Goal: Task Accomplishment & Management: Complete application form

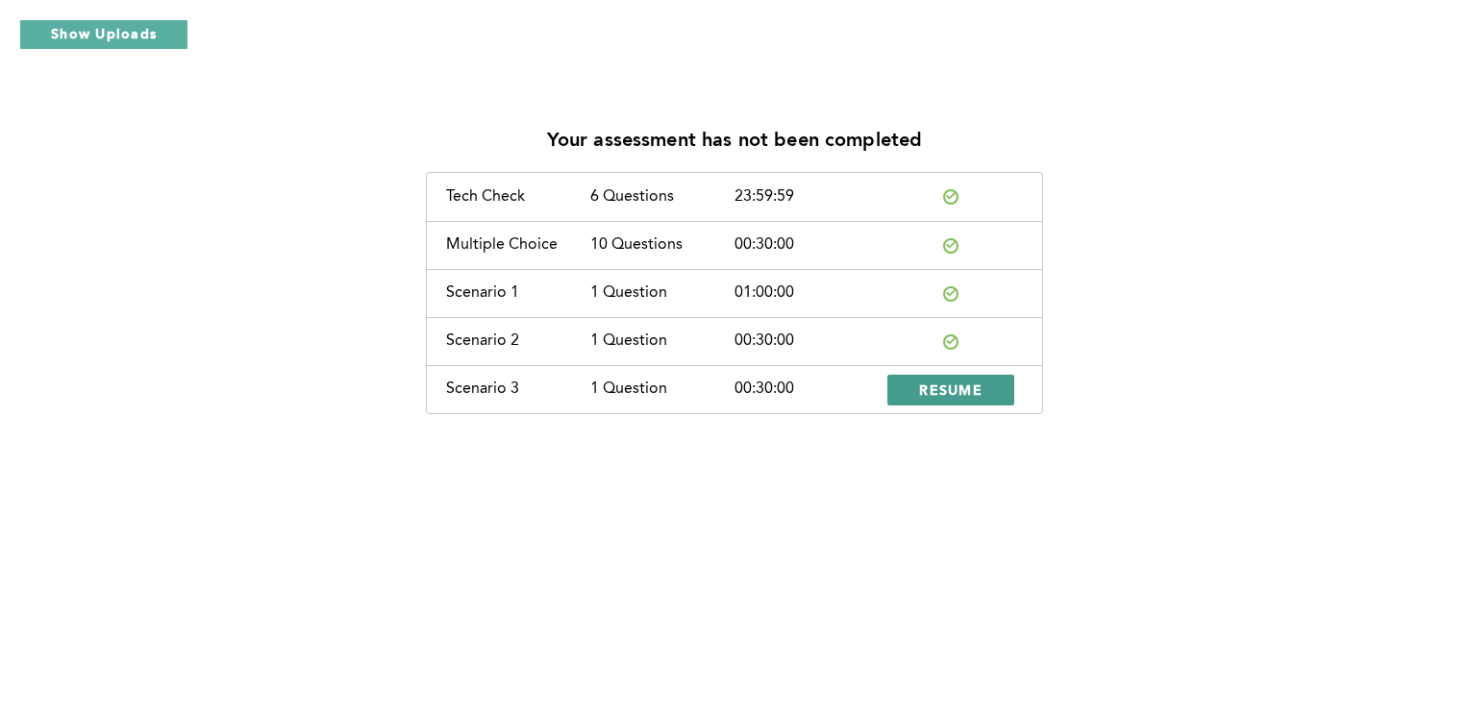
click at [954, 386] on span "RESUME" at bounding box center [950, 390] width 63 height 18
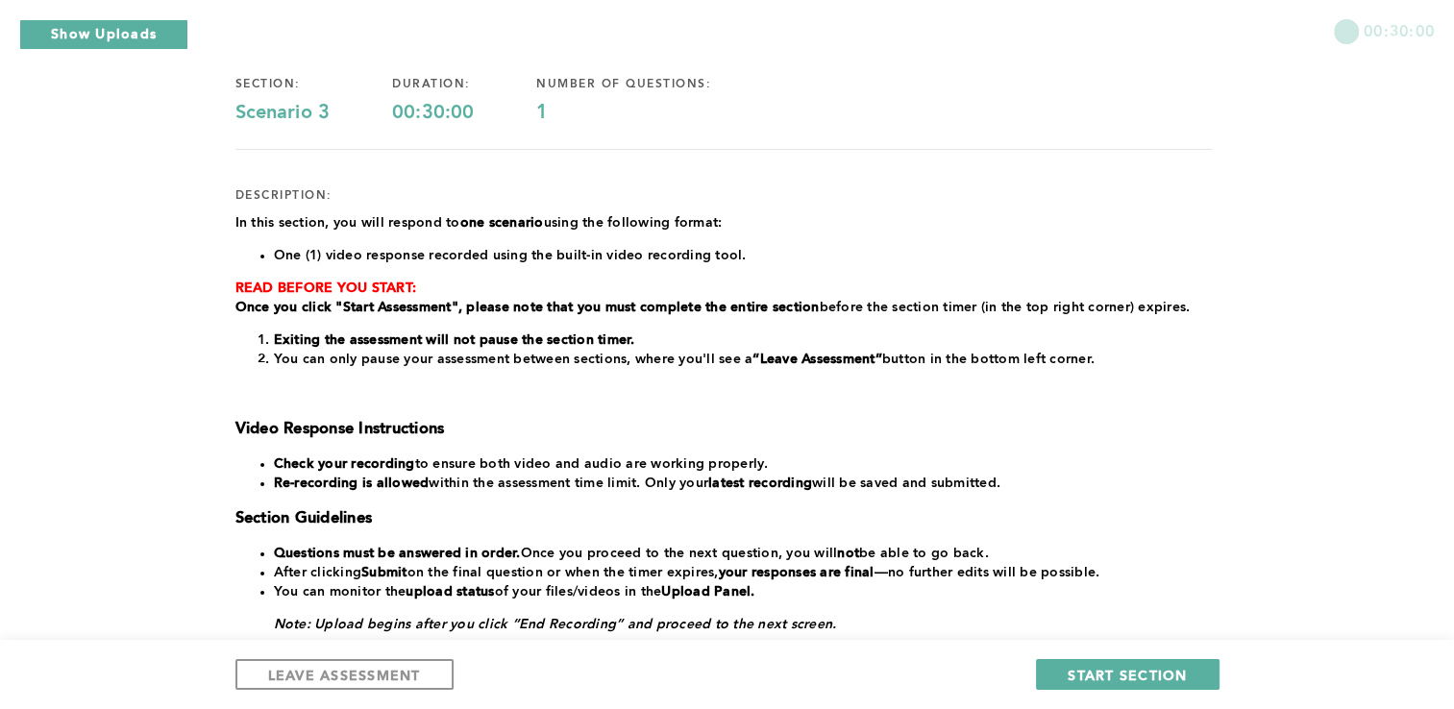
scroll to position [360, 0]
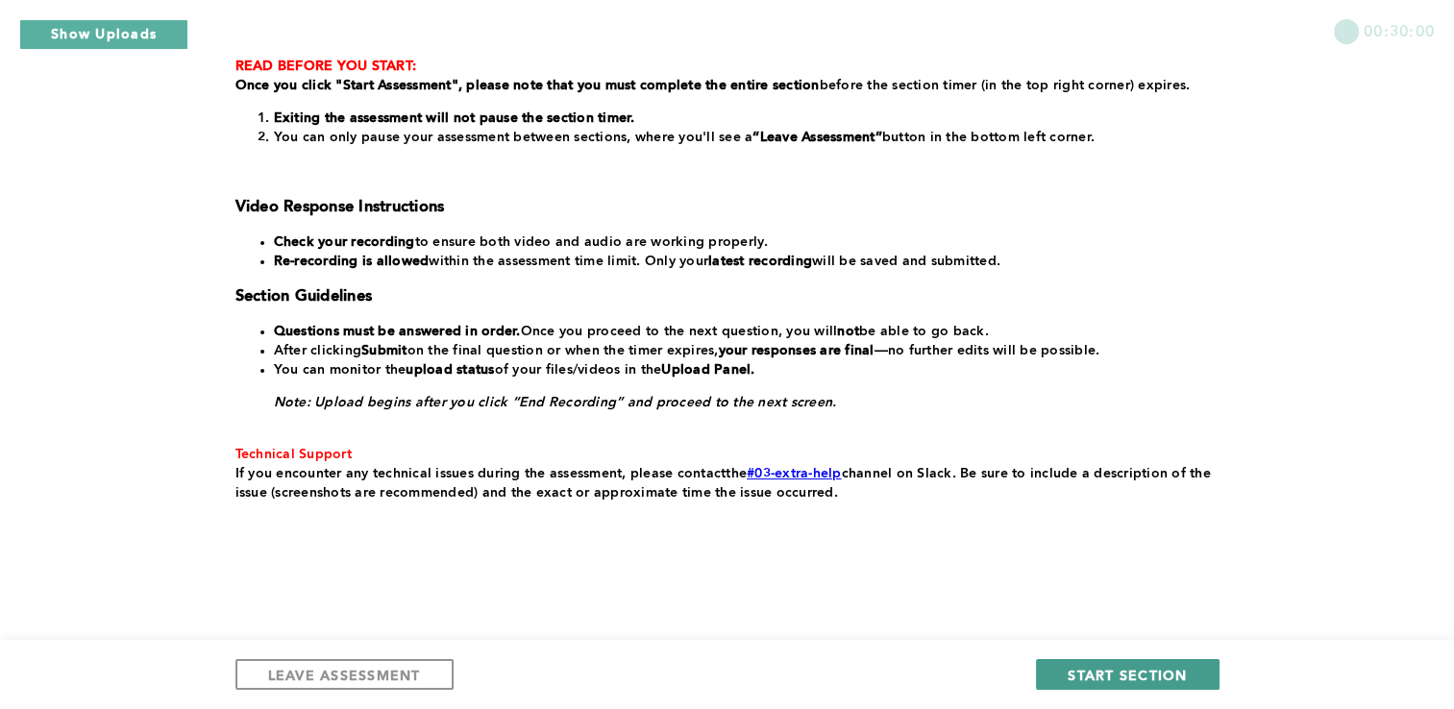
click at [1138, 672] on span "START SECTION" at bounding box center [1127, 675] width 119 height 18
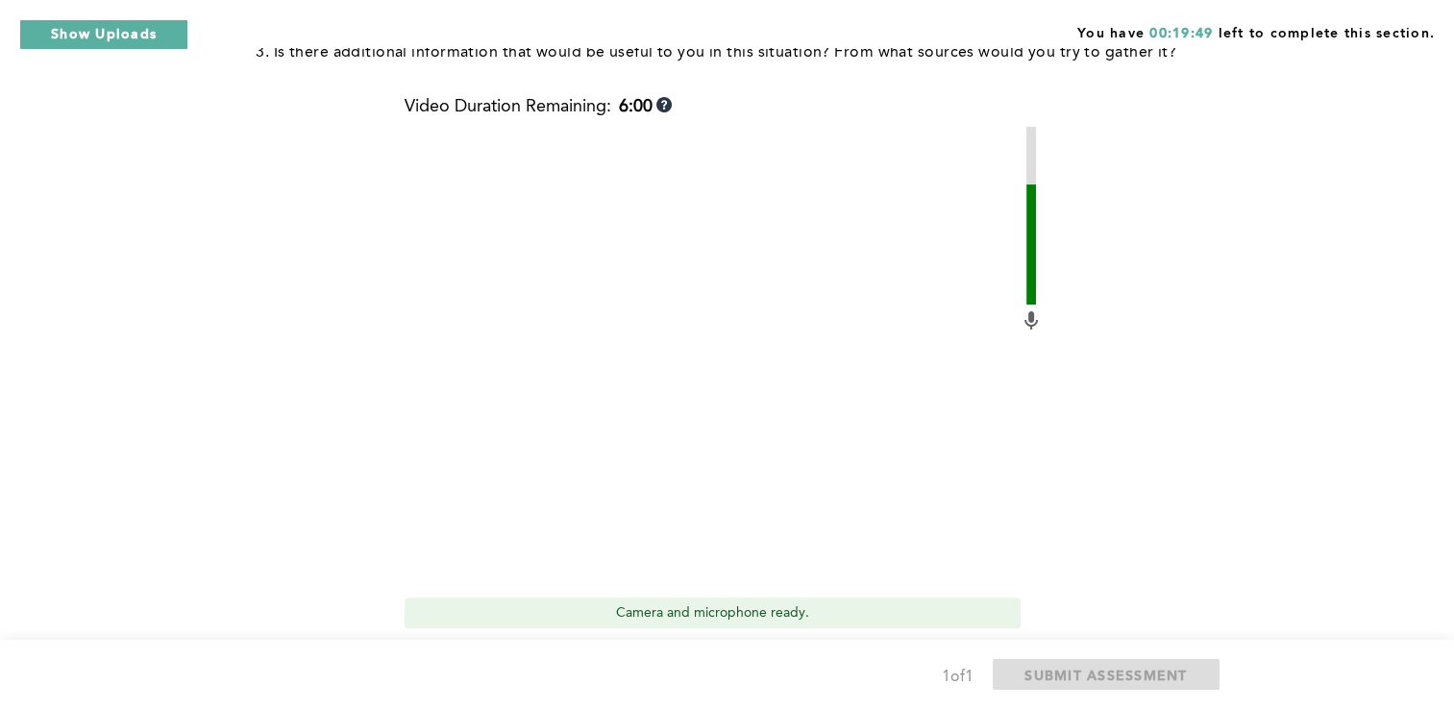
scroll to position [647, 0]
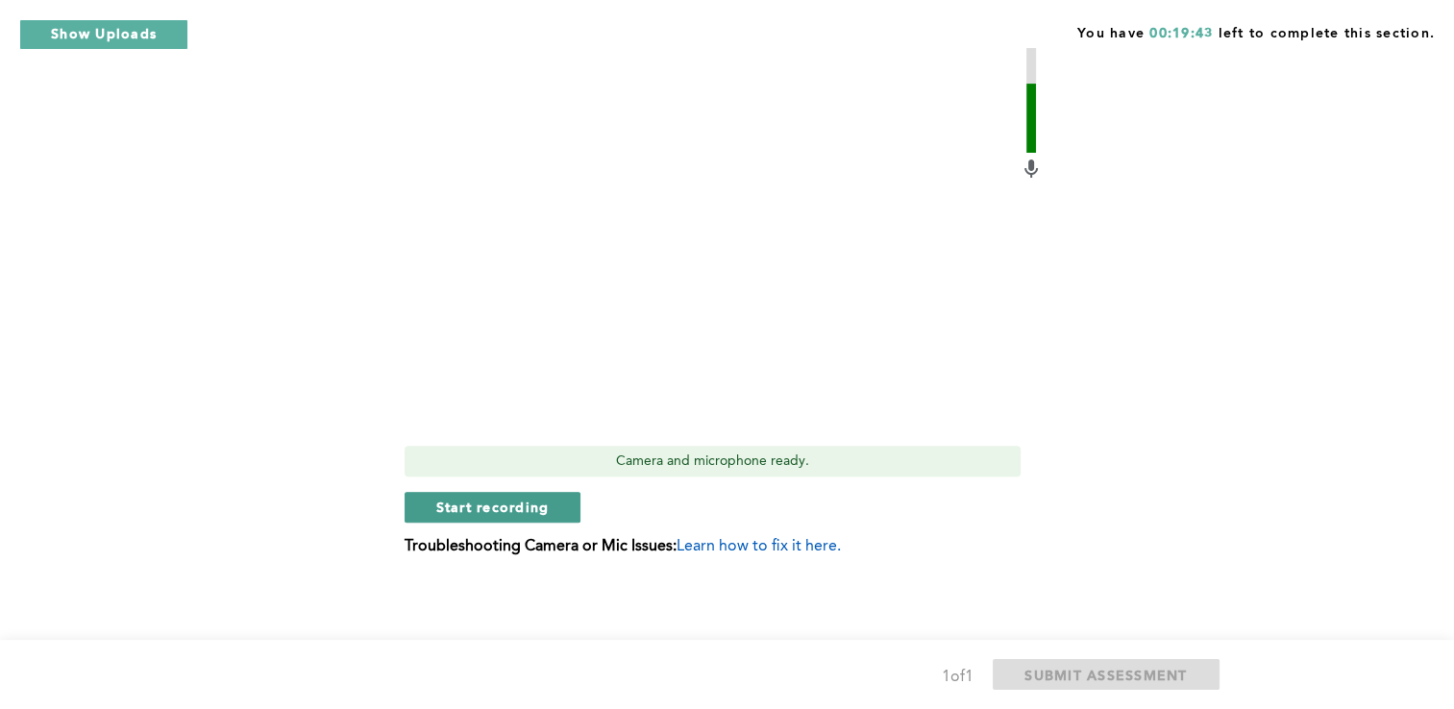
click at [478, 506] on span "Start recording" at bounding box center [492, 507] width 113 height 18
click at [478, 506] on span "Stop recording" at bounding box center [492, 507] width 112 height 18
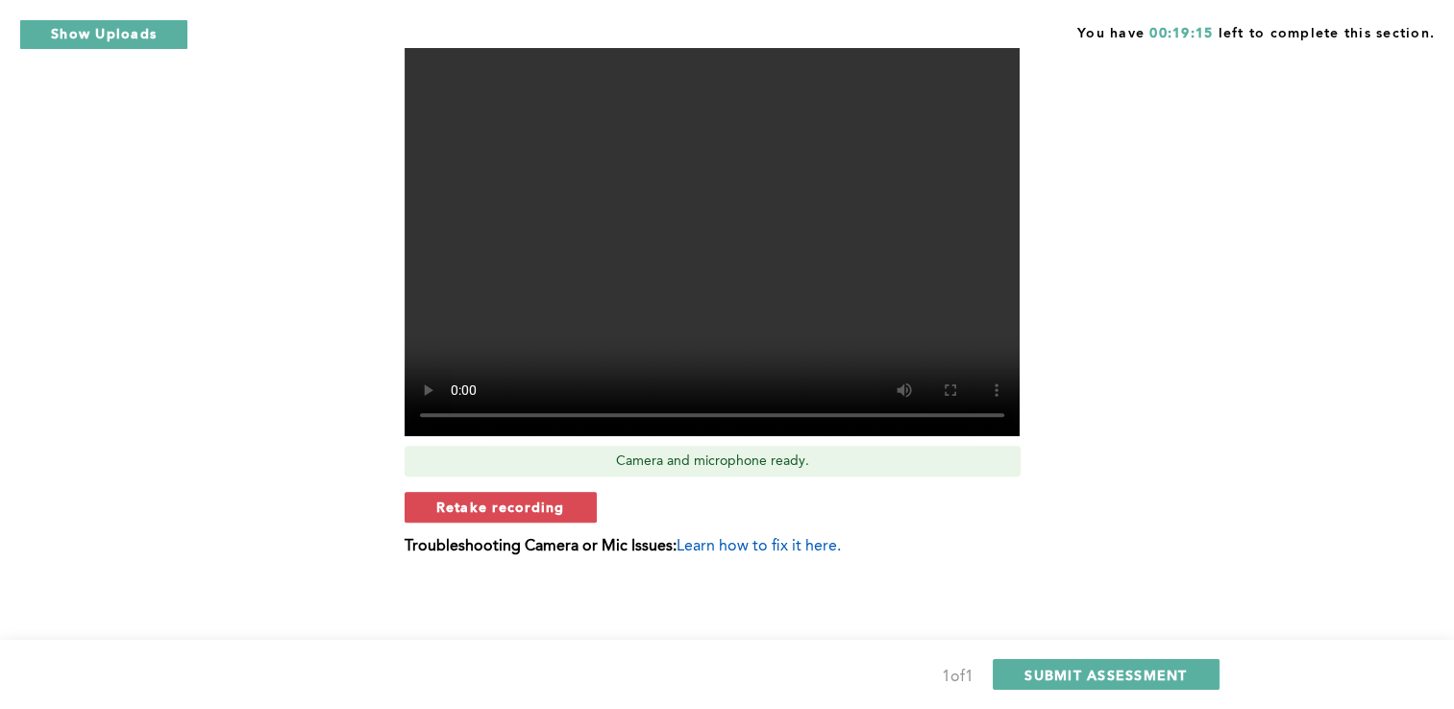
click at [478, 506] on span "Retake recording" at bounding box center [500, 507] width 129 height 18
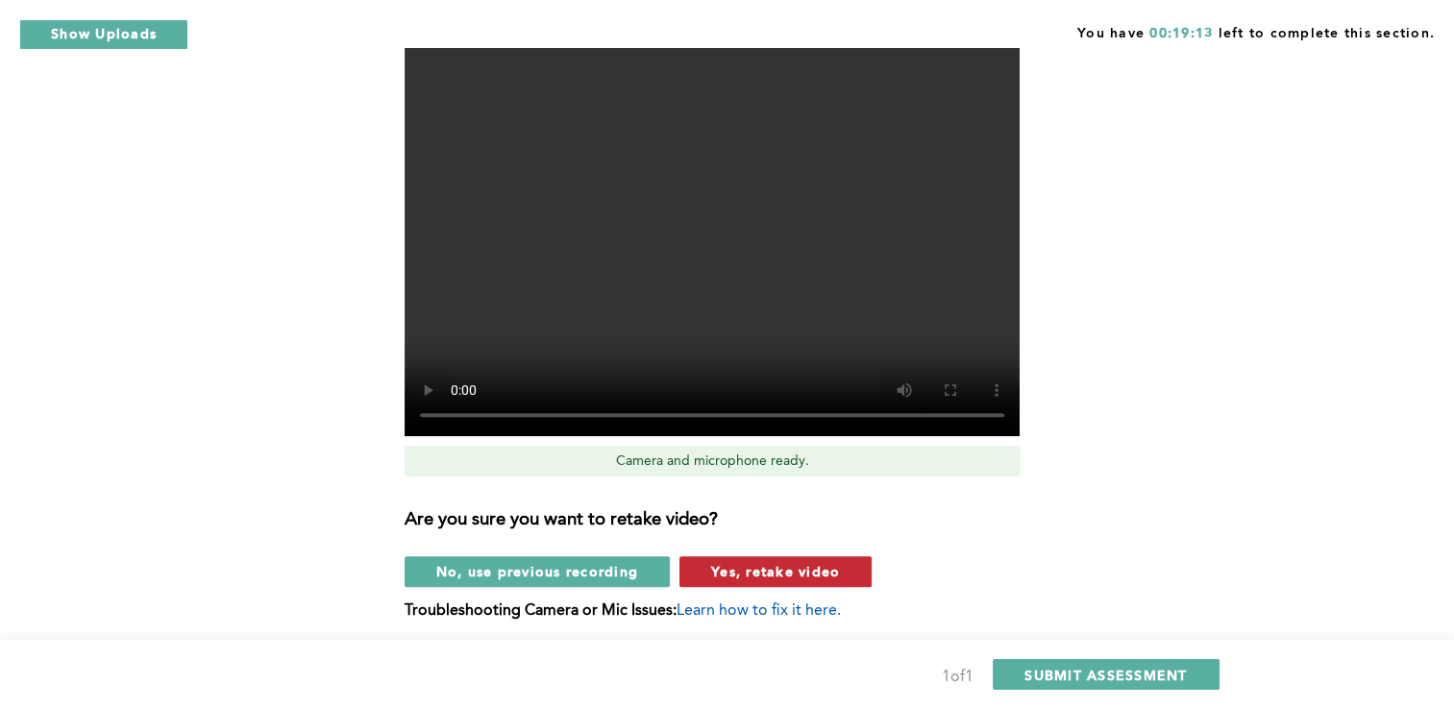
click at [744, 564] on span "Yes, retake video" at bounding box center [775, 571] width 129 height 18
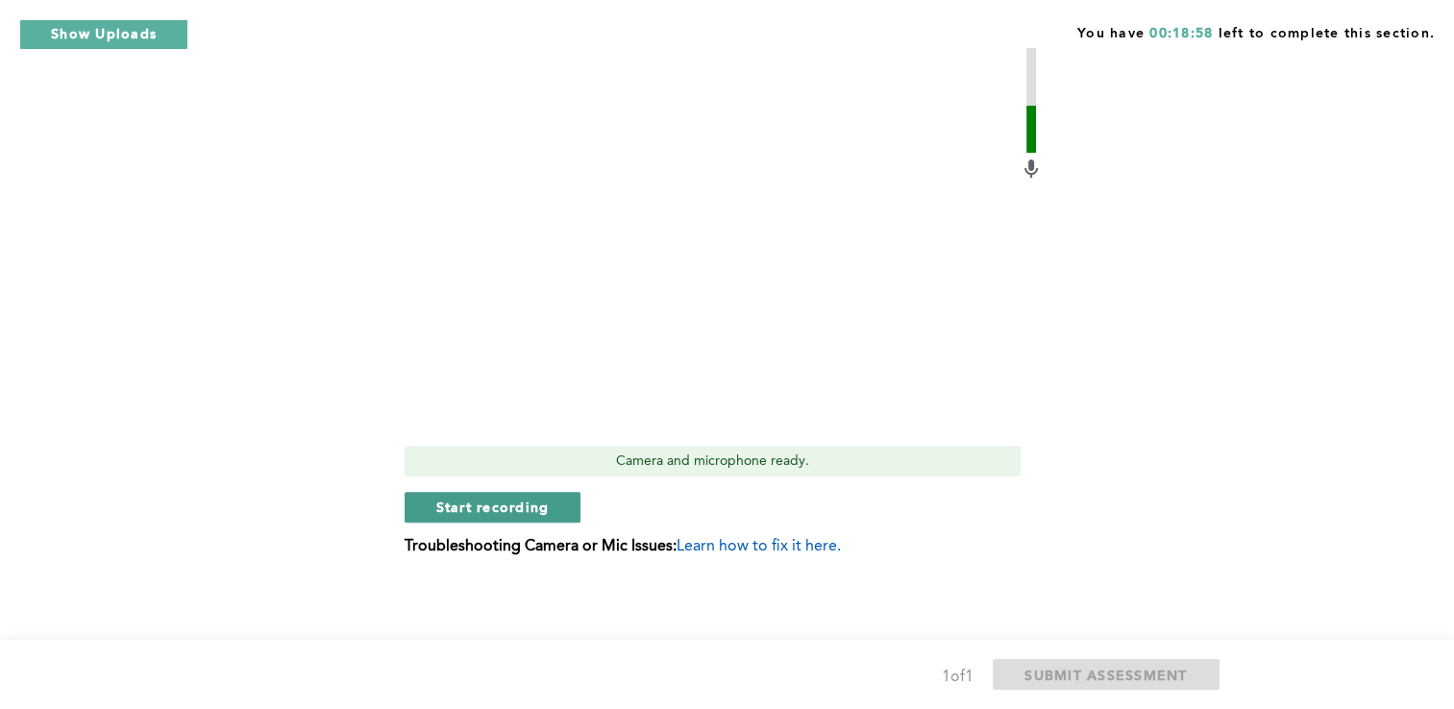
click at [480, 504] on span "Start recording" at bounding box center [492, 507] width 113 height 18
click at [480, 503] on span "Stop recording" at bounding box center [492, 507] width 112 height 18
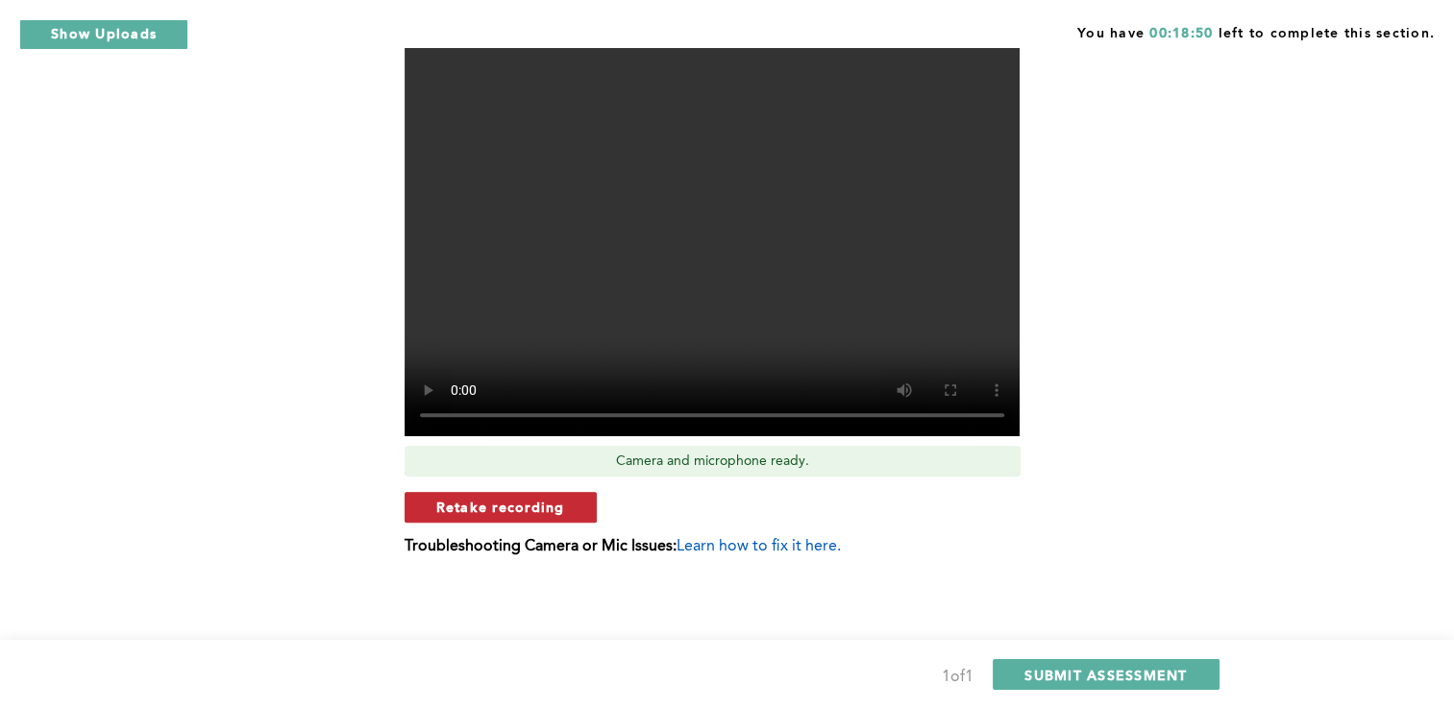
click at [566, 509] on button "Retake recording" at bounding box center [501, 507] width 192 height 31
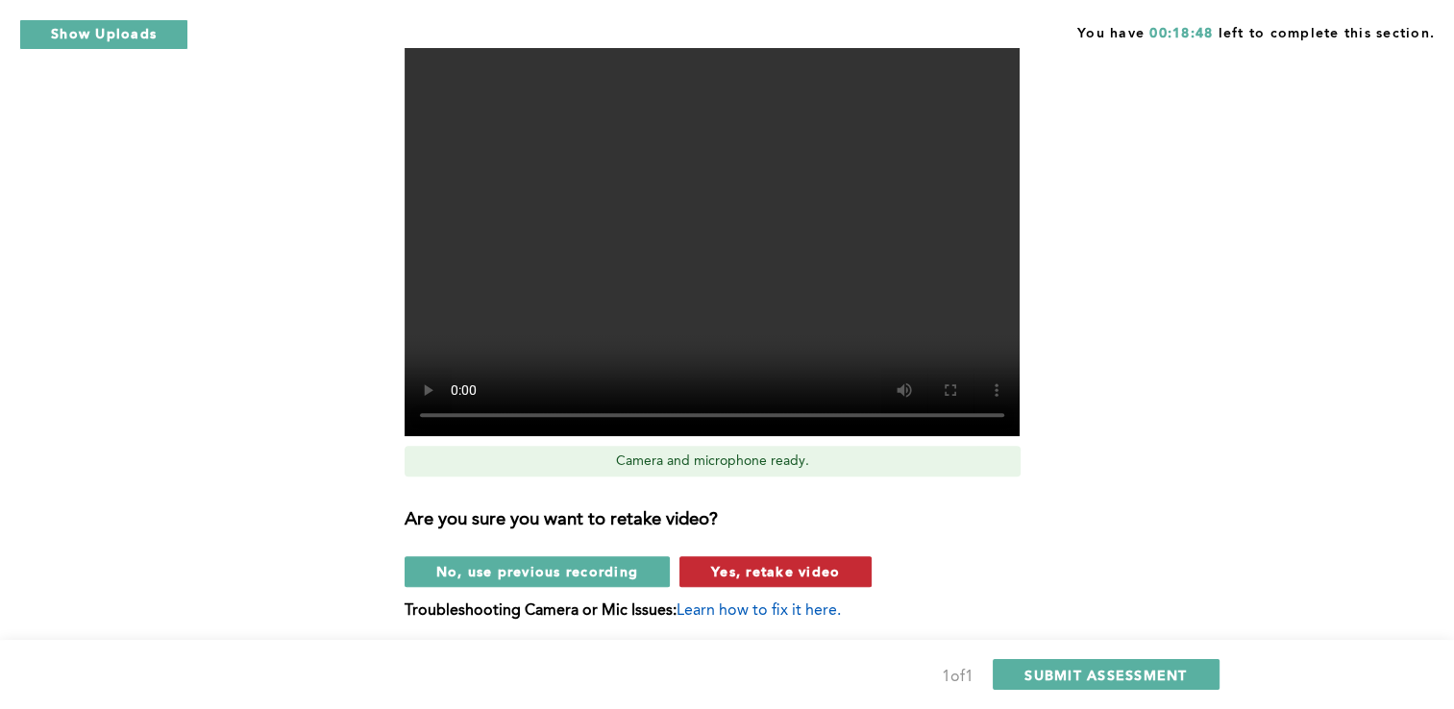
click at [777, 572] on span "Yes, retake video" at bounding box center [775, 571] width 129 height 18
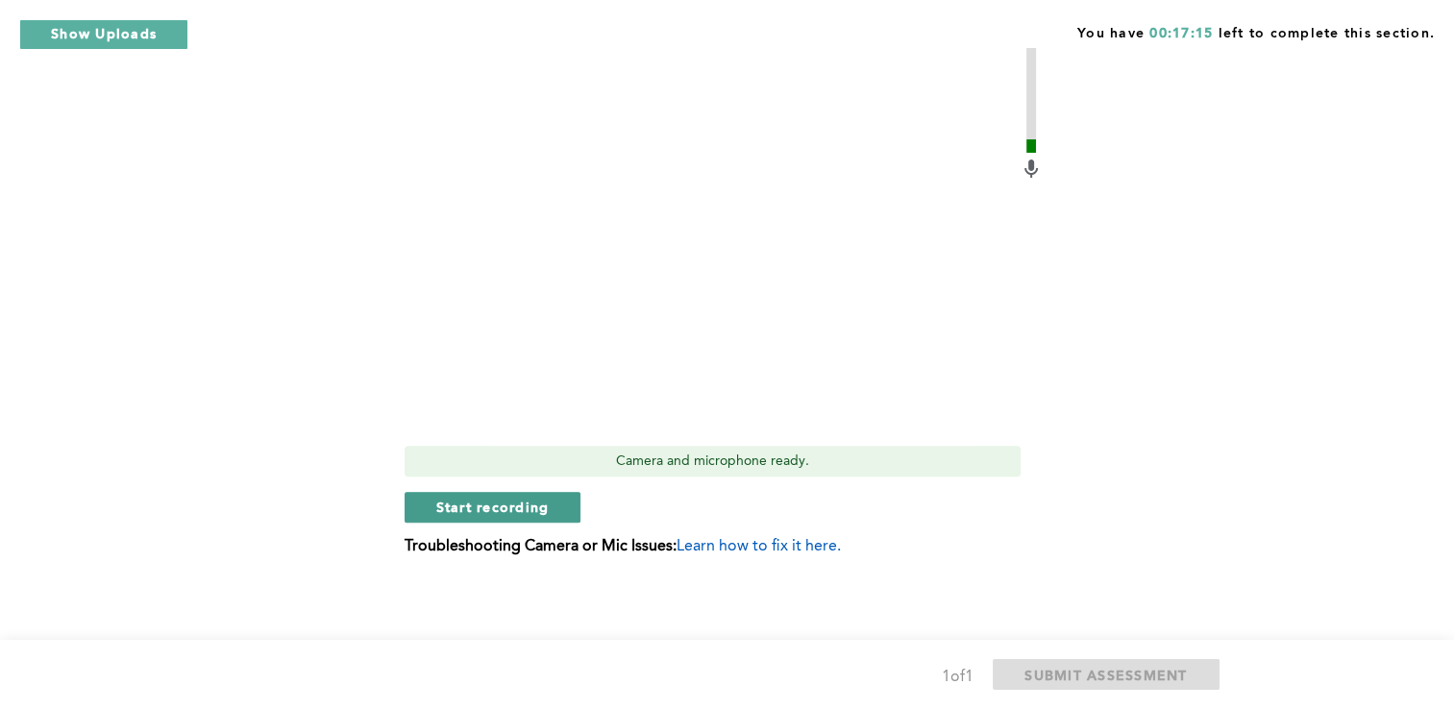
click at [493, 513] on span "Start recording" at bounding box center [492, 507] width 113 height 18
click at [493, 510] on span "Stop recording" at bounding box center [492, 507] width 112 height 18
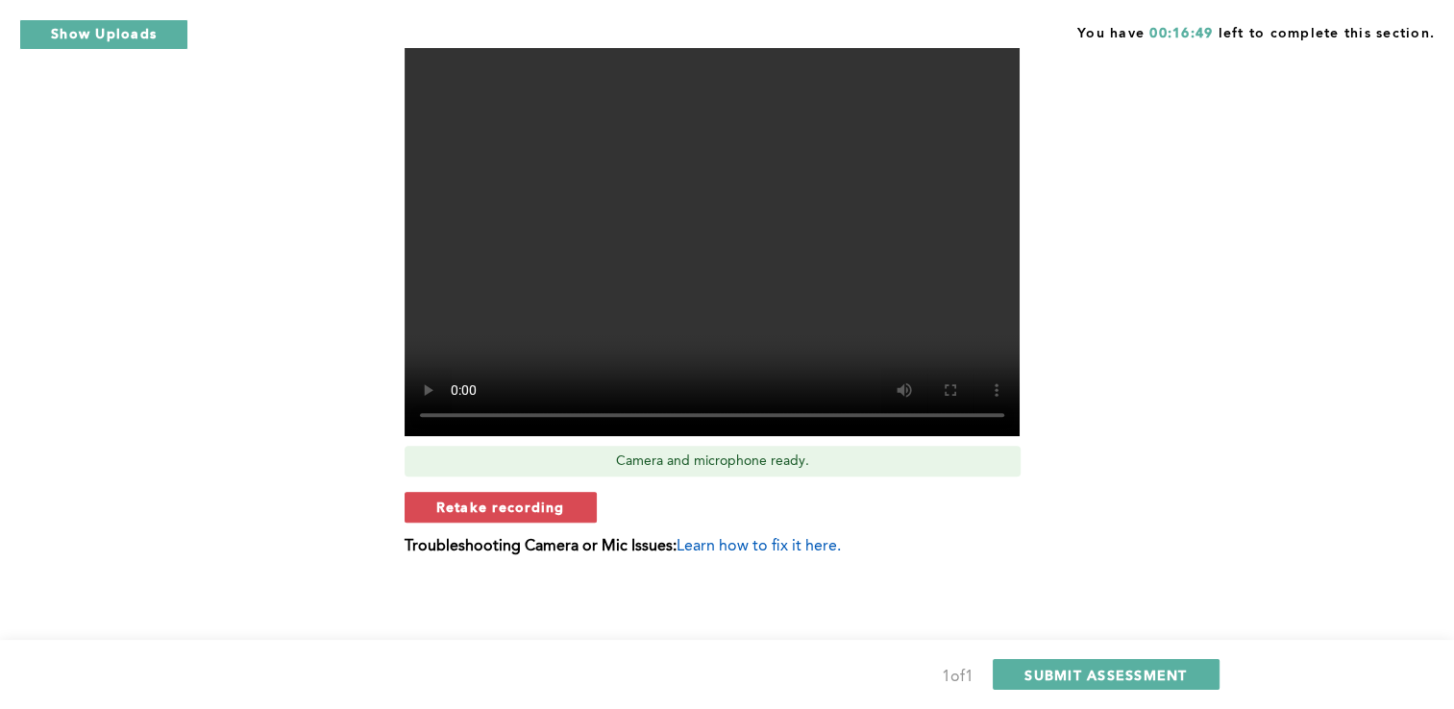
click at [493, 510] on span "Retake recording" at bounding box center [500, 507] width 129 height 18
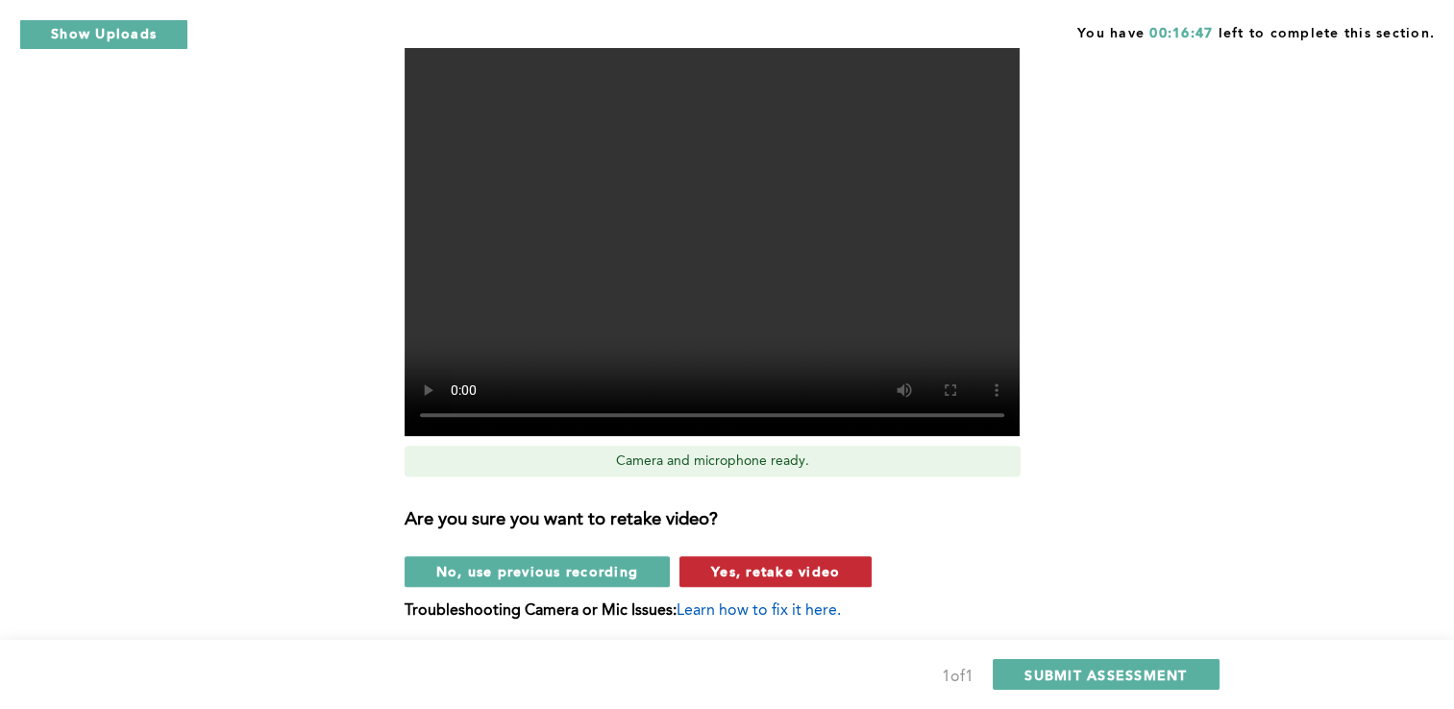
click at [772, 570] on span "Yes, retake video" at bounding box center [775, 571] width 129 height 18
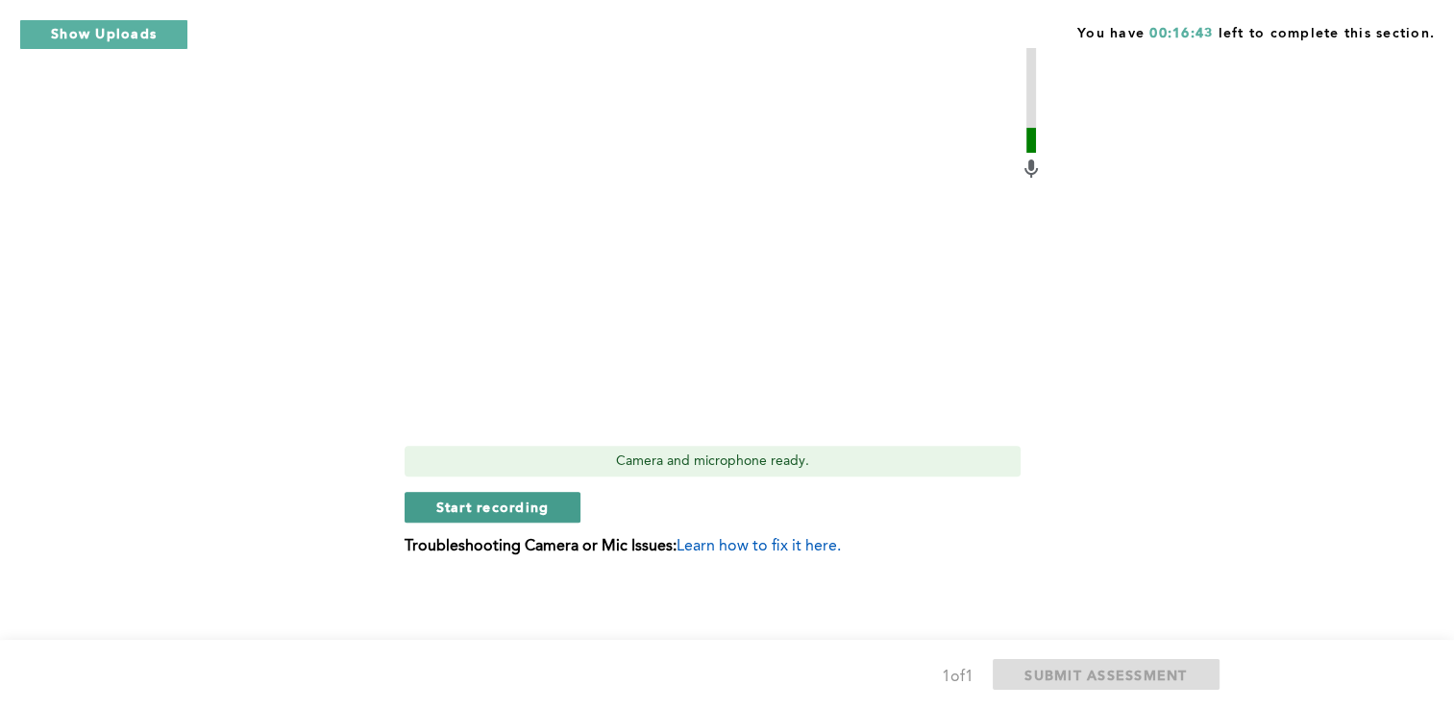
click at [496, 502] on span "Start recording" at bounding box center [492, 507] width 113 height 18
click at [496, 502] on span "Stop recording" at bounding box center [492, 507] width 112 height 18
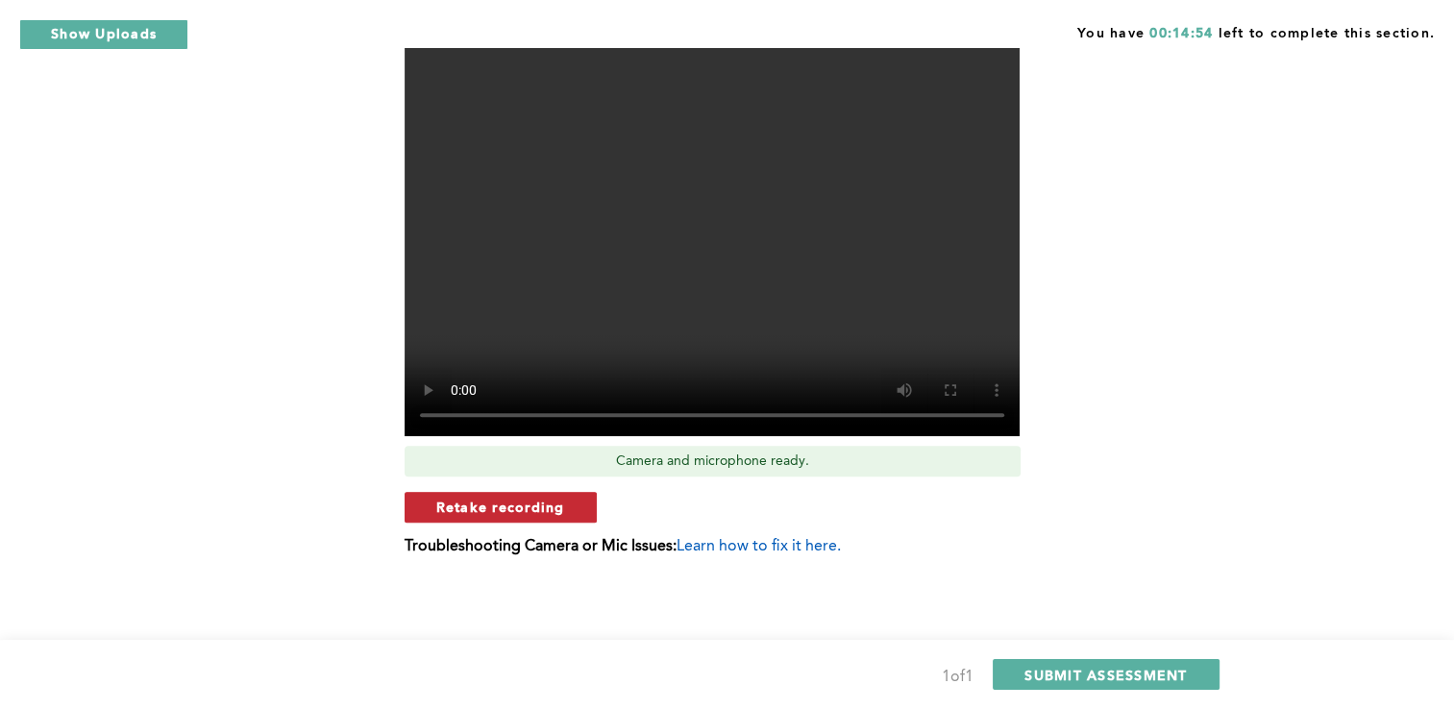
click at [504, 509] on span "Retake recording" at bounding box center [500, 507] width 129 height 18
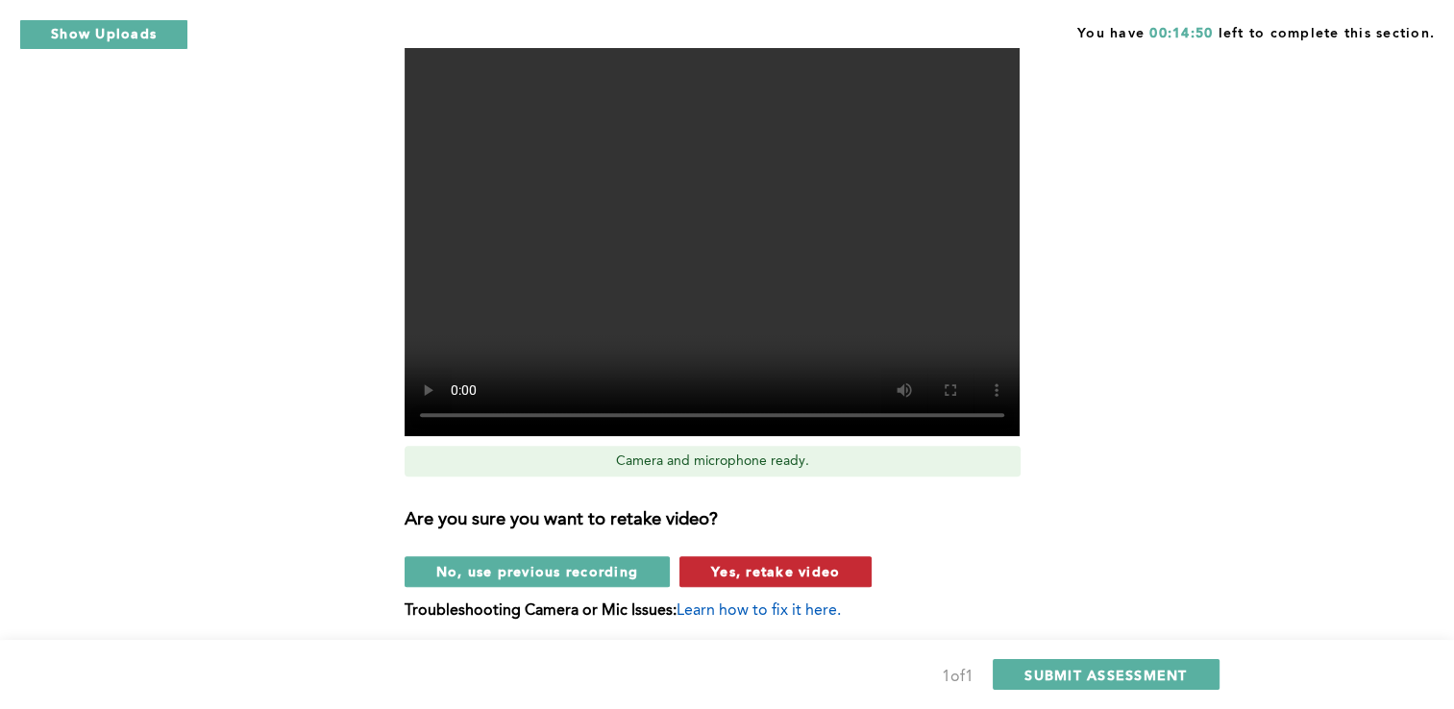
click at [808, 568] on span "Yes, retake video" at bounding box center [775, 571] width 129 height 18
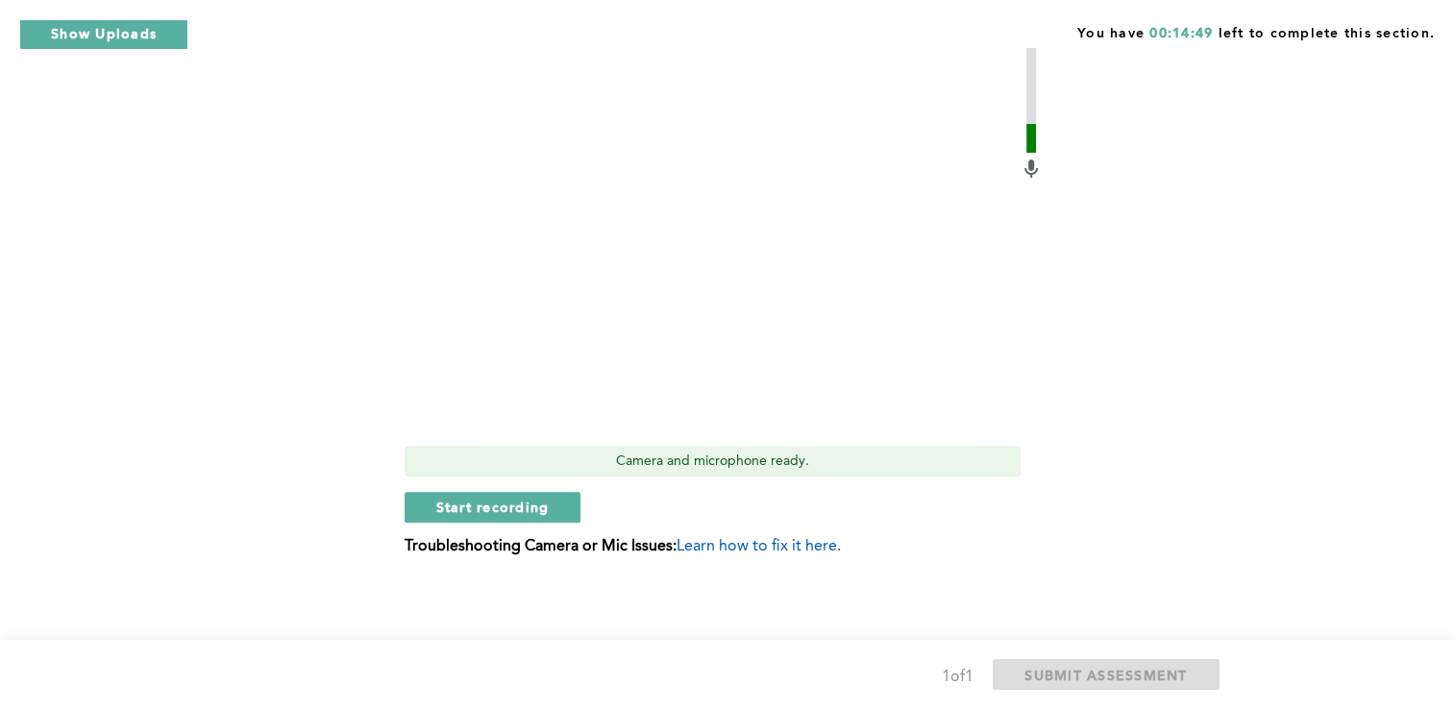
click at [808, 568] on div "Video Duration Remaining: 6:00 Camera and microphone ready. Start recording Tro…" at bounding box center [724, 258] width 638 height 626
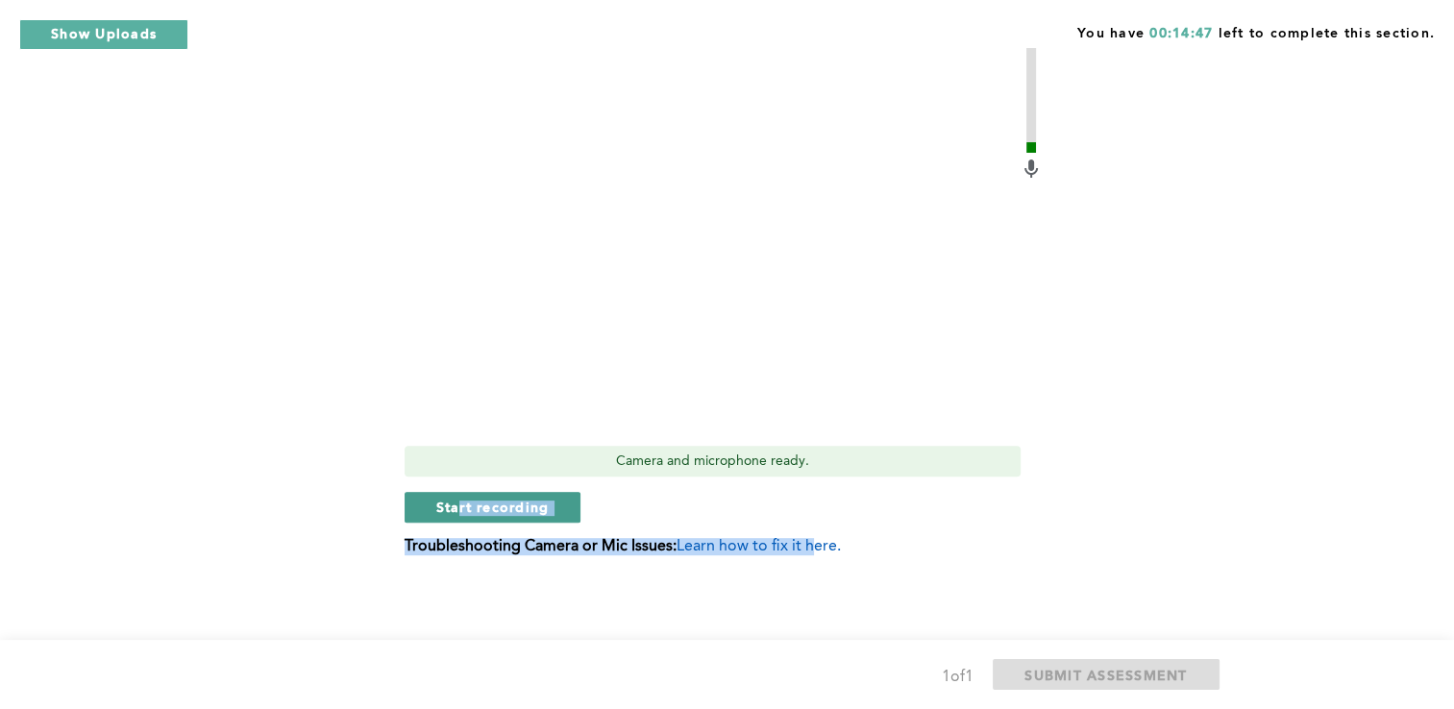
drag, startPoint x: 808, startPoint y: 568, endPoint x: 465, endPoint y: 492, distance: 351.5
click at [465, 492] on div "Video Duration Remaining: 6:00 Camera and microphone ready. Start recording Tro…" at bounding box center [724, 258] width 638 height 626
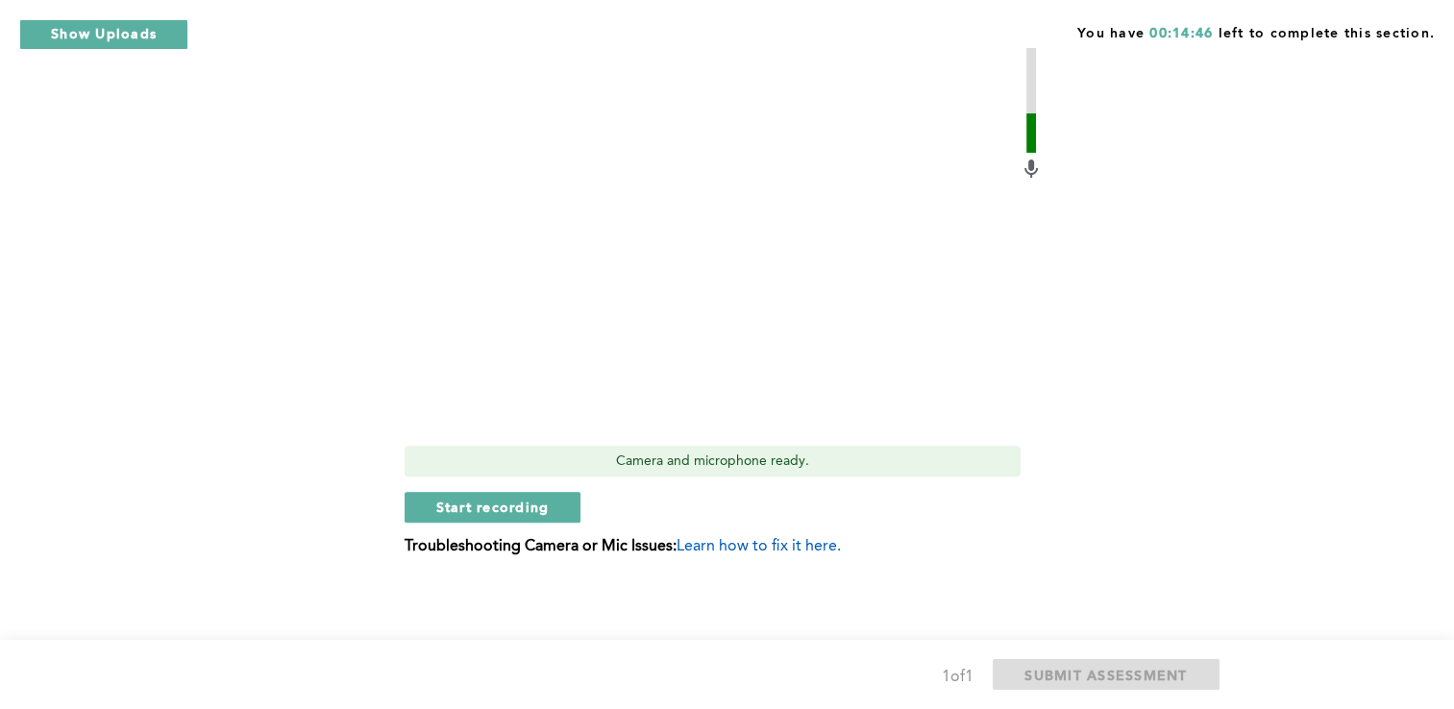
click at [52, 463] on div "You have 00:14:46 left to complete this section. Q1 Context : You are the Opera…" at bounding box center [727, 31] width 1454 height 1357
click at [444, 496] on button "Start recording" at bounding box center [493, 507] width 177 height 31
click at [444, 496] on button "Stop recording" at bounding box center [493, 507] width 176 height 31
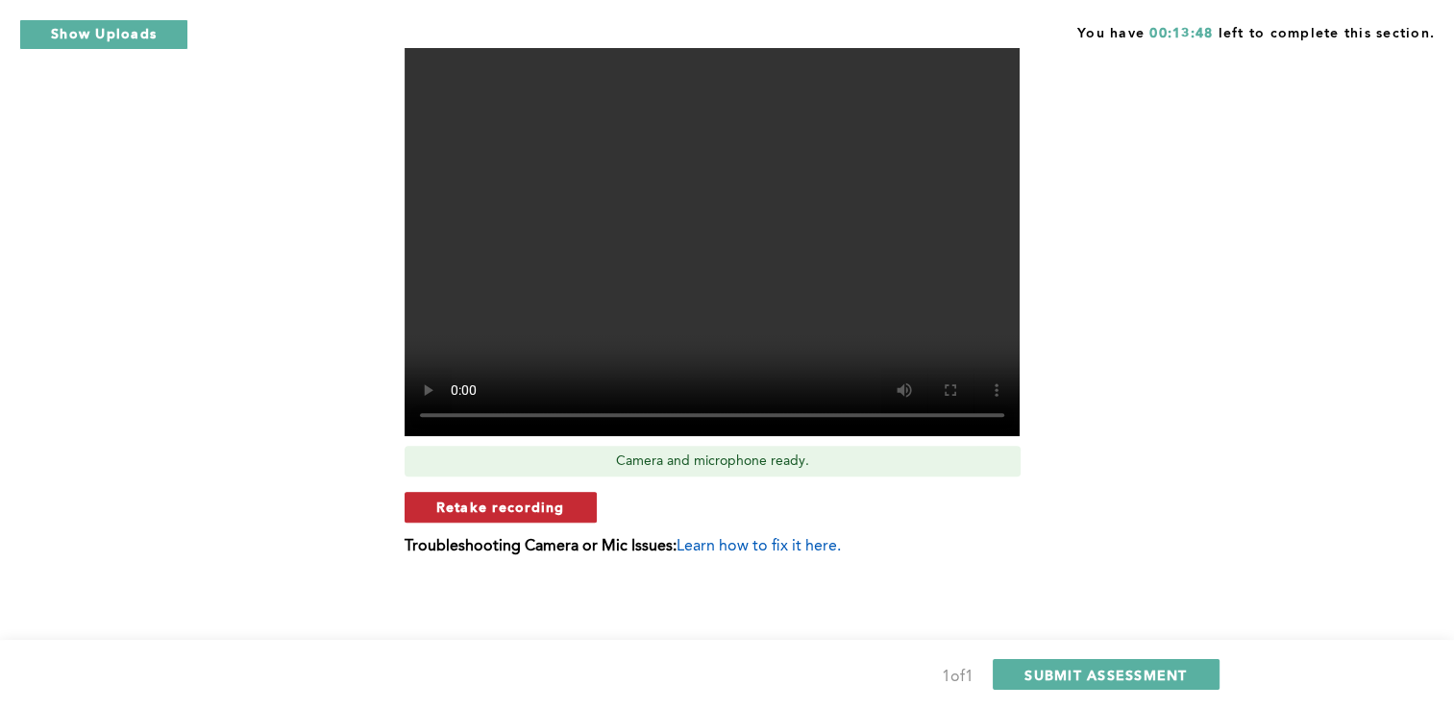
click at [516, 512] on span "Retake recording" at bounding box center [500, 507] width 129 height 18
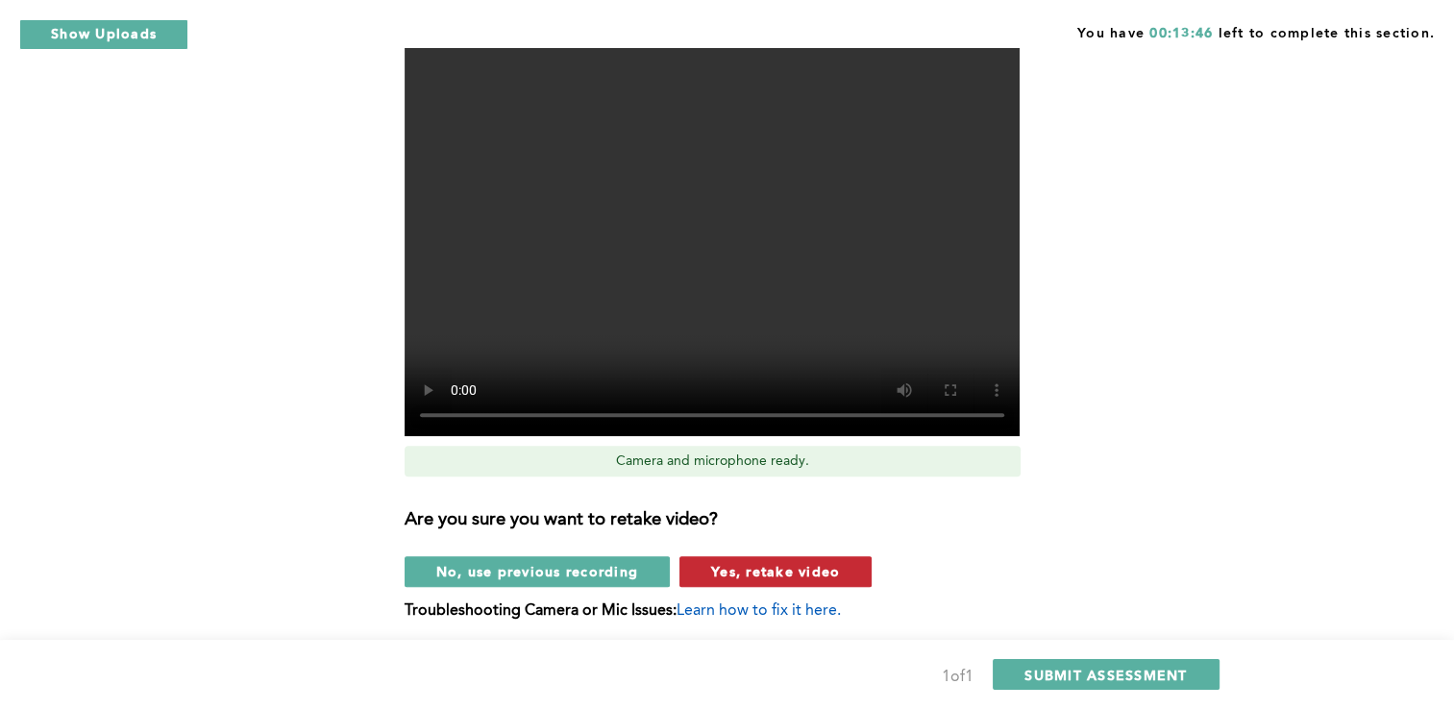
click at [793, 564] on span "Yes, retake video" at bounding box center [775, 571] width 129 height 18
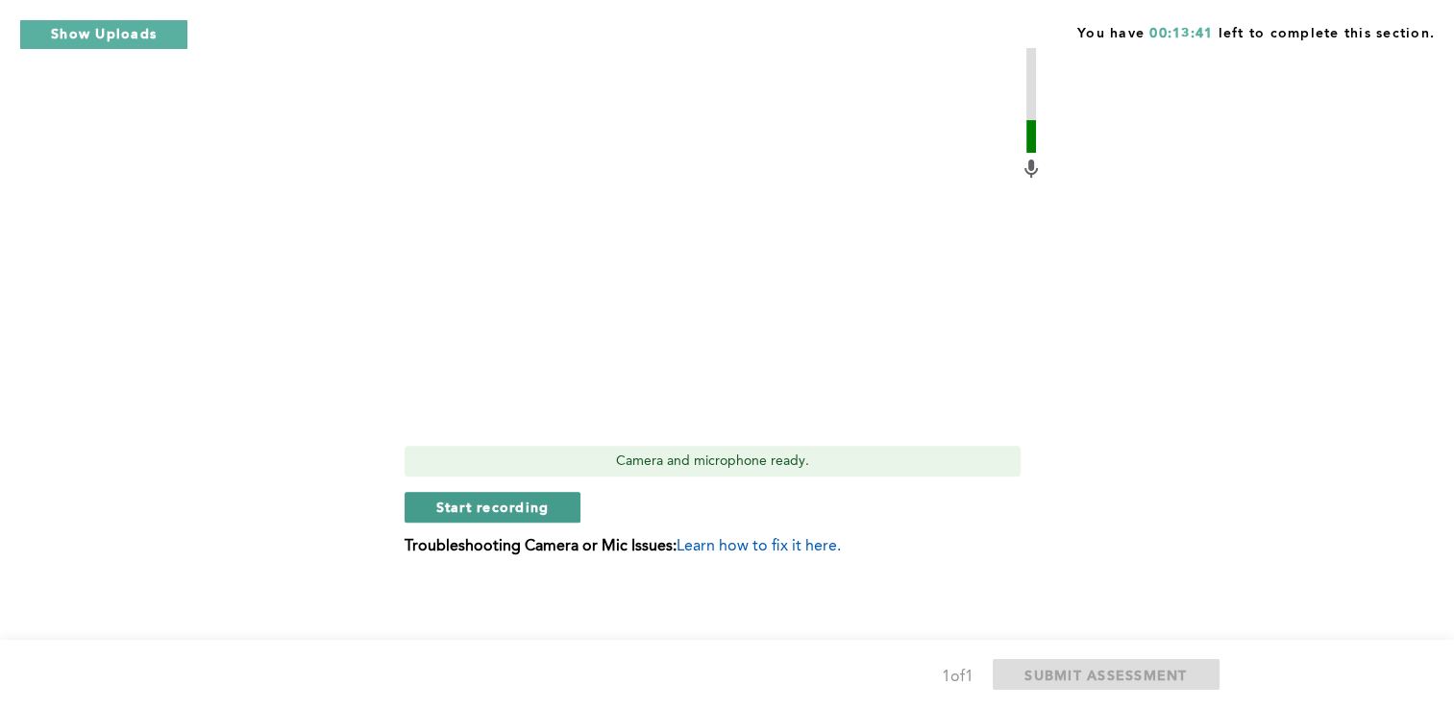
click at [480, 502] on span "Start recording" at bounding box center [492, 507] width 113 height 18
click at [480, 502] on span "Stop recording" at bounding box center [492, 507] width 112 height 18
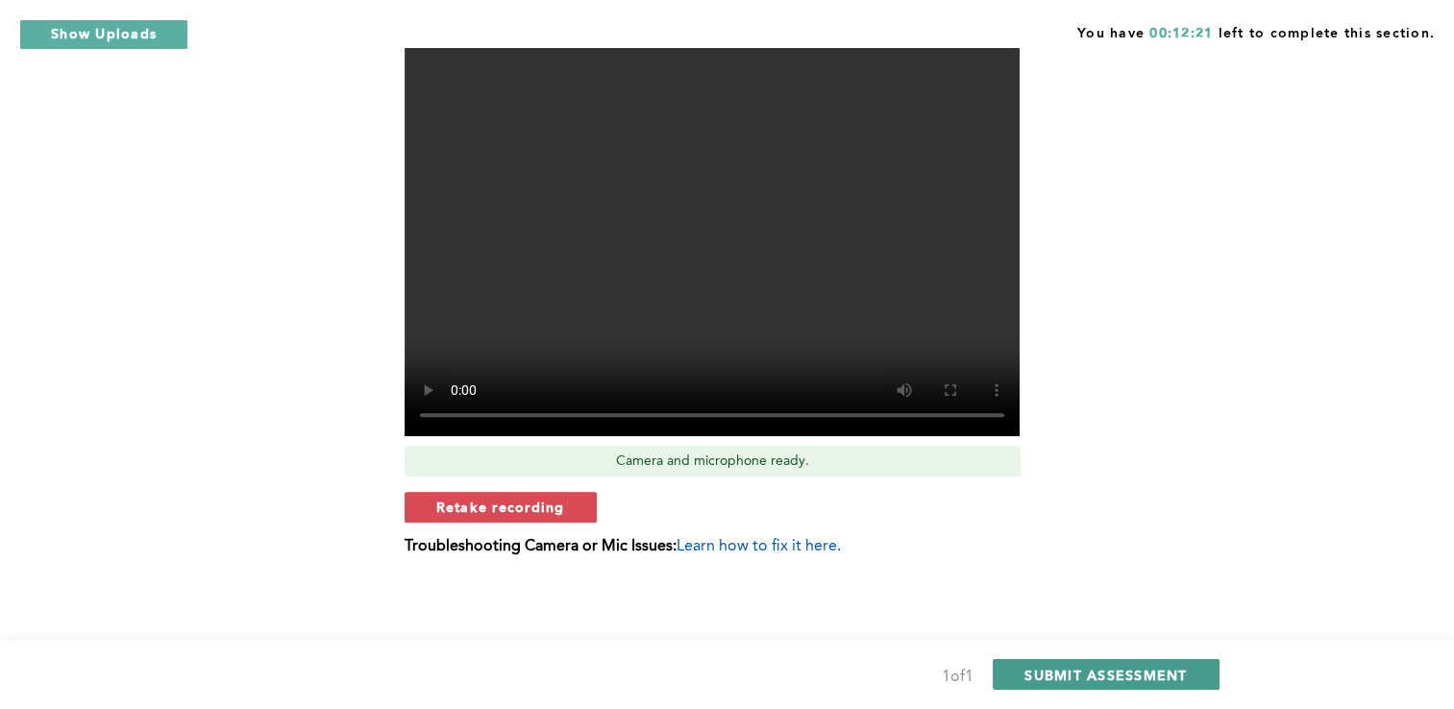
click at [1117, 672] on span "SUBMIT ASSESSMENT" at bounding box center [1106, 675] width 162 height 18
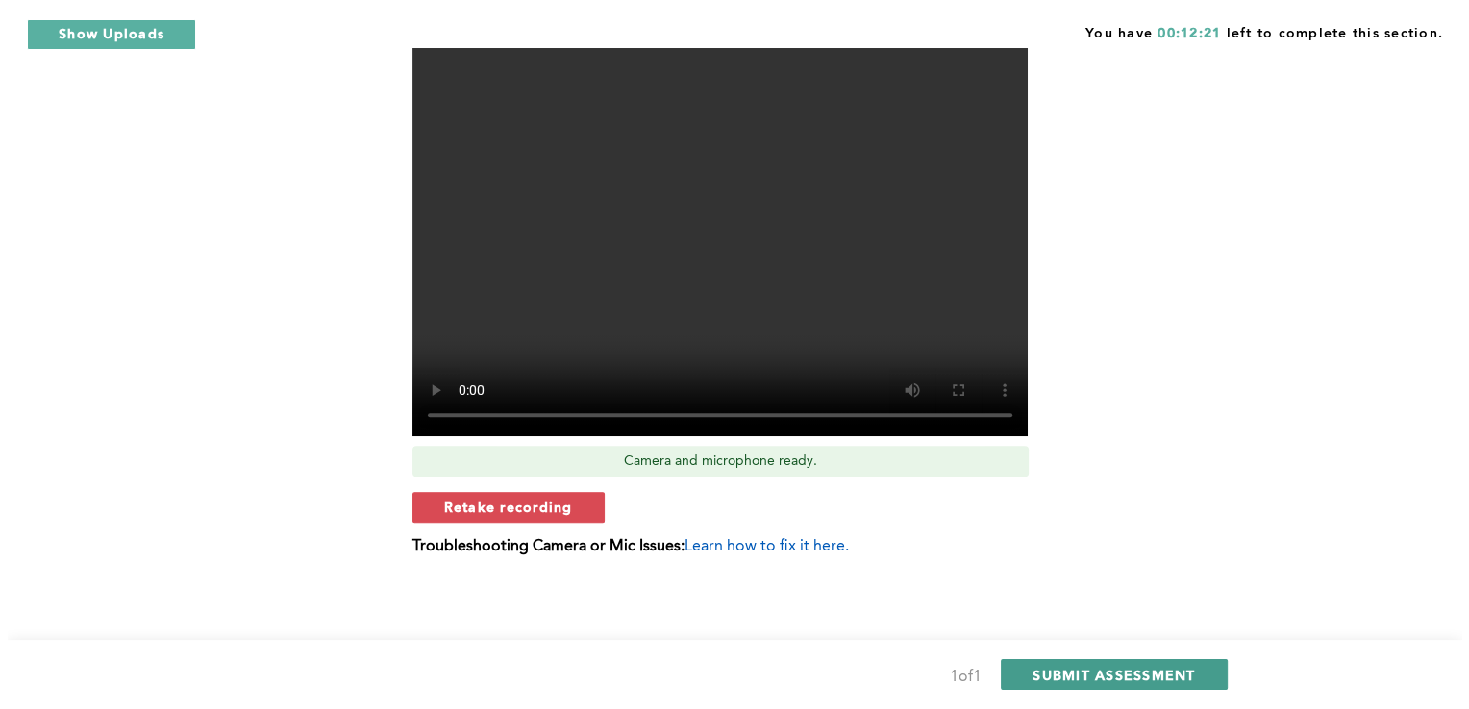
scroll to position [0, 0]
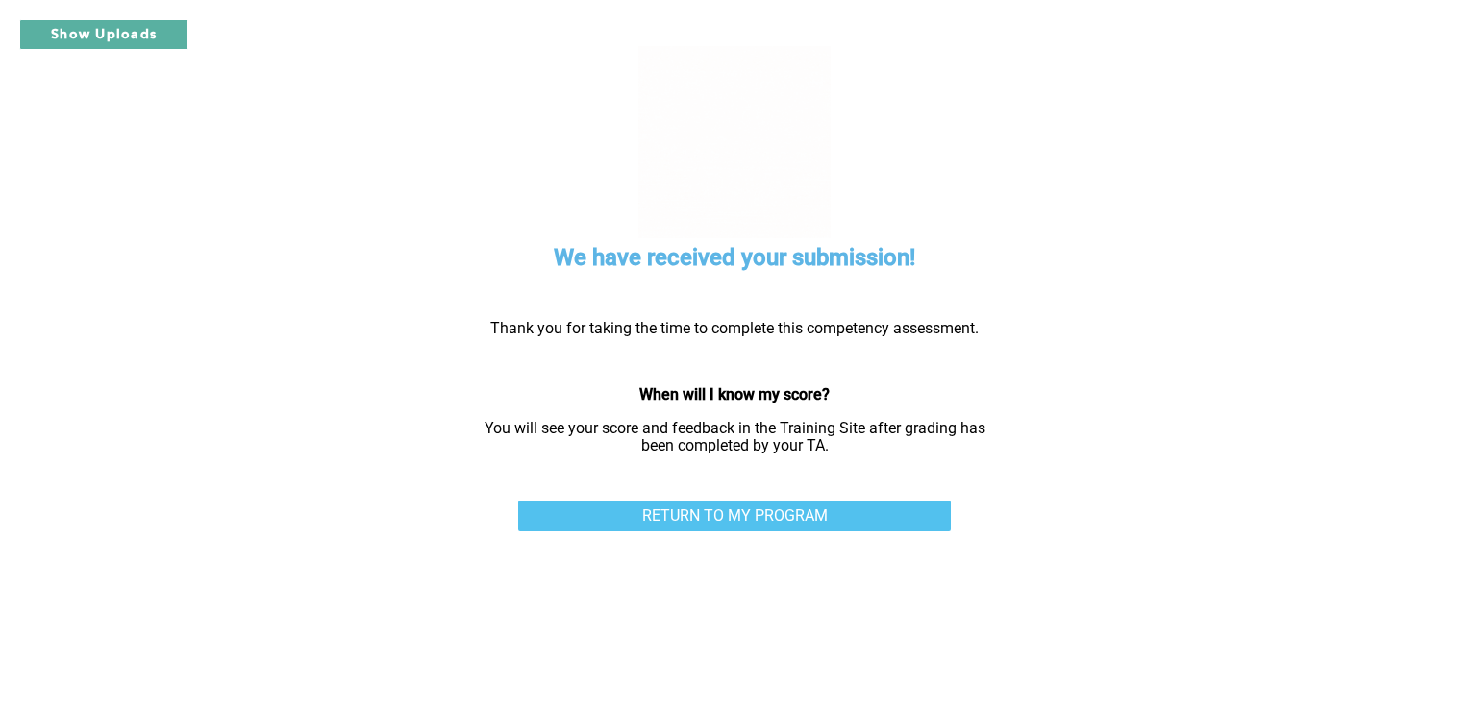
click at [692, 515] on link "RETURN TO MY PROGRAM" at bounding box center [734, 516] width 433 height 31
